Goal: Information Seeking & Learning: Learn about a topic

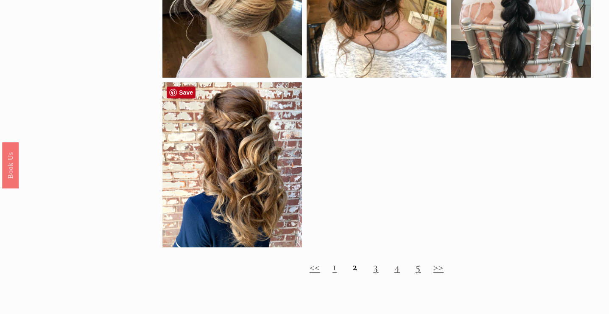
scroll to position [736, 0]
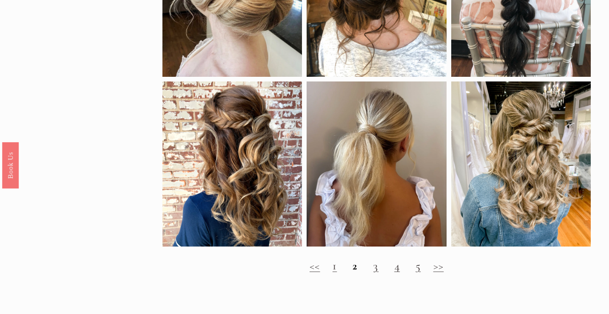
click at [372, 267] on h2 "<< 1 2 3 4 5 >>" at bounding box center [376, 266] width 428 height 14
click at [374, 271] on link "3" at bounding box center [375, 266] width 5 height 14
click at [377, 267] on link "3" at bounding box center [375, 266] width 5 height 14
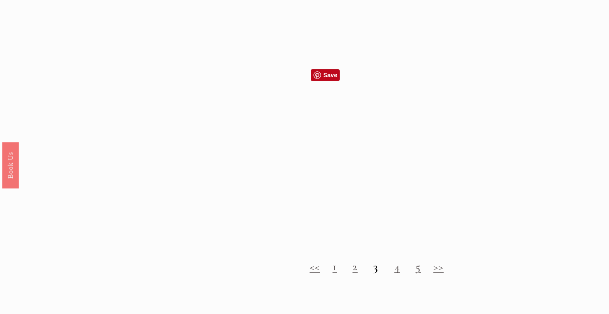
scroll to position [701, 0]
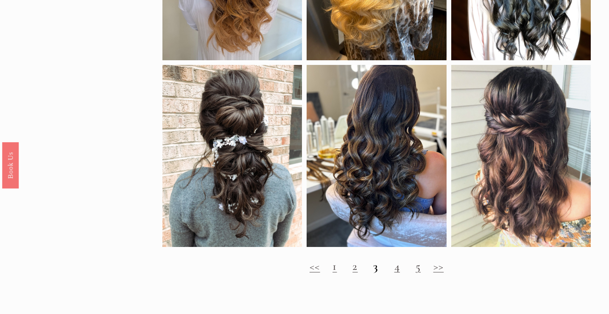
click at [391, 266] on h2 "<< 1 2 3 4 5 >>" at bounding box center [376, 267] width 428 height 14
click at [401, 268] on h2 "<< 1 2 3 4 5 >>" at bounding box center [376, 267] width 428 height 14
click at [397, 270] on link "4" at bounding box center [398, 266] width 6 height 14
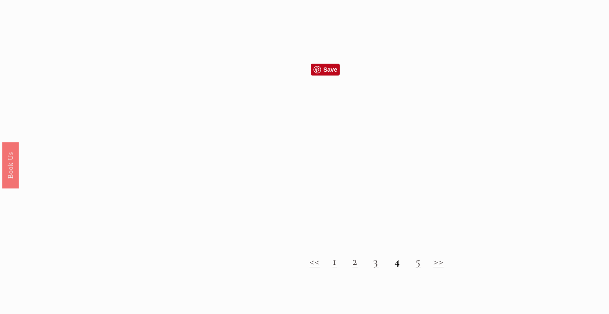
scroll to position [722, 0]
